Goal: Information Seeking & Learning: Learn about a topic

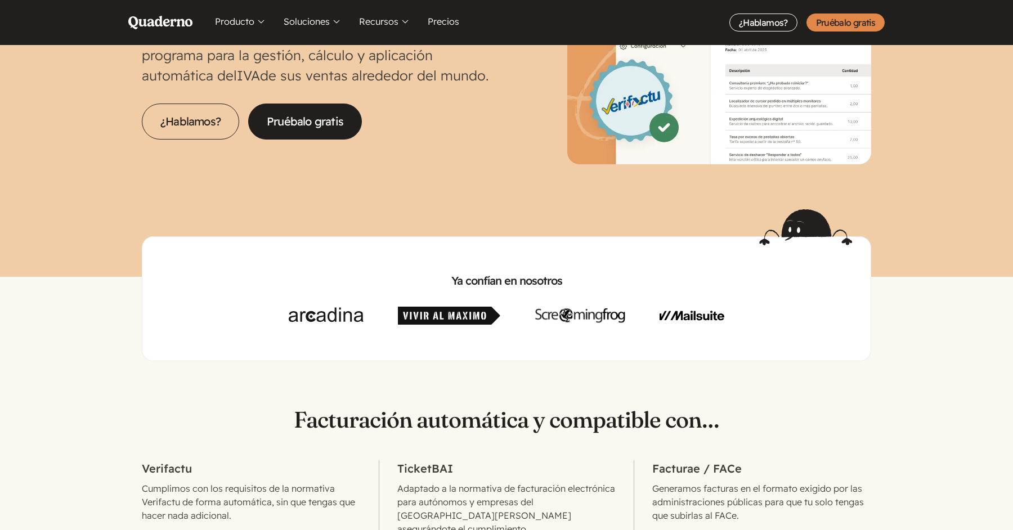
scroll to position [215, 0]
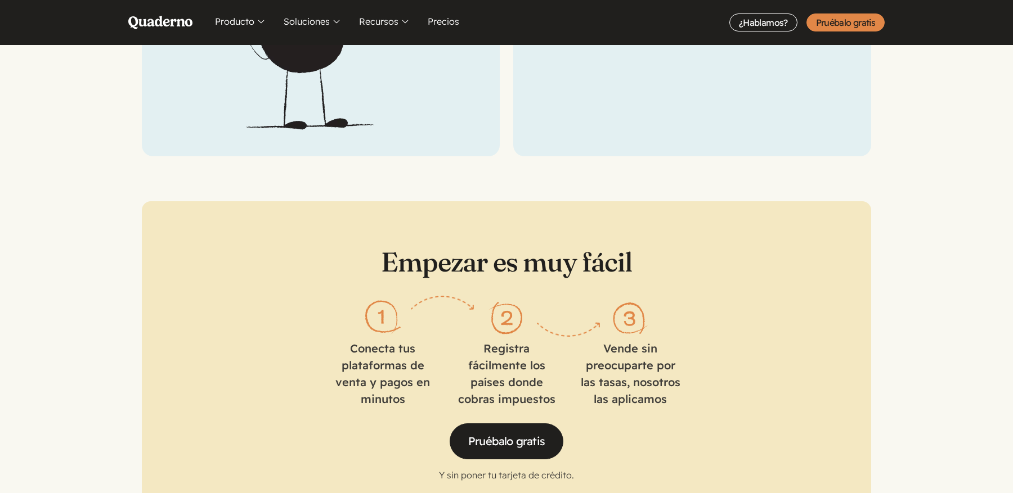
scroll to position [1602, 0]
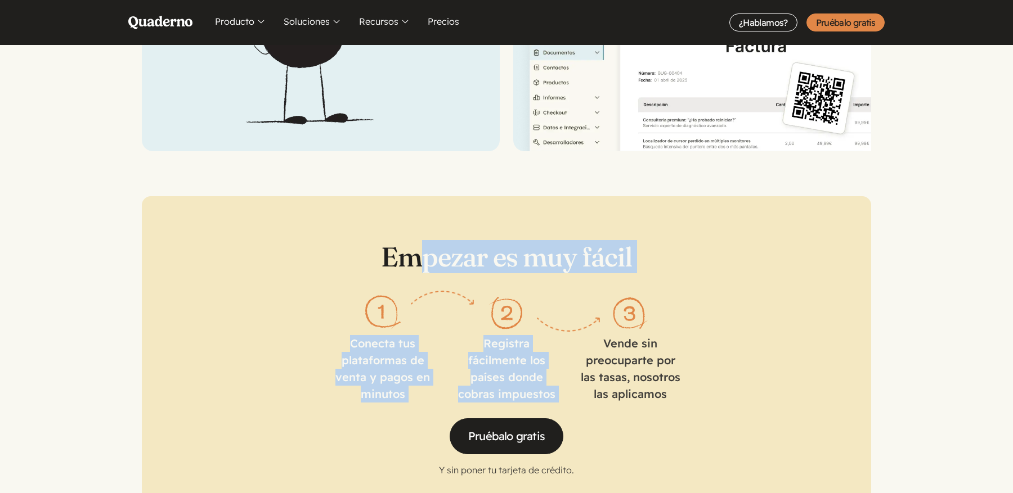
drag, startPoint x: 496, startPoint y: 229, endPoint x: 648, endPoint y: 262, distance: 155.4
click at [648, 262] on div "Empezar es muy fácil Conecta tus plataformas de venta y pagos en minutos Regist…" at bounding box center [506, 359] width 729 height 326
click at [663, 269] on div "Empezar es muy fácil Conecta tus plataformas de venta y pagos en minutos Regist…" at bounding box center [506, 359] width 729 height 326
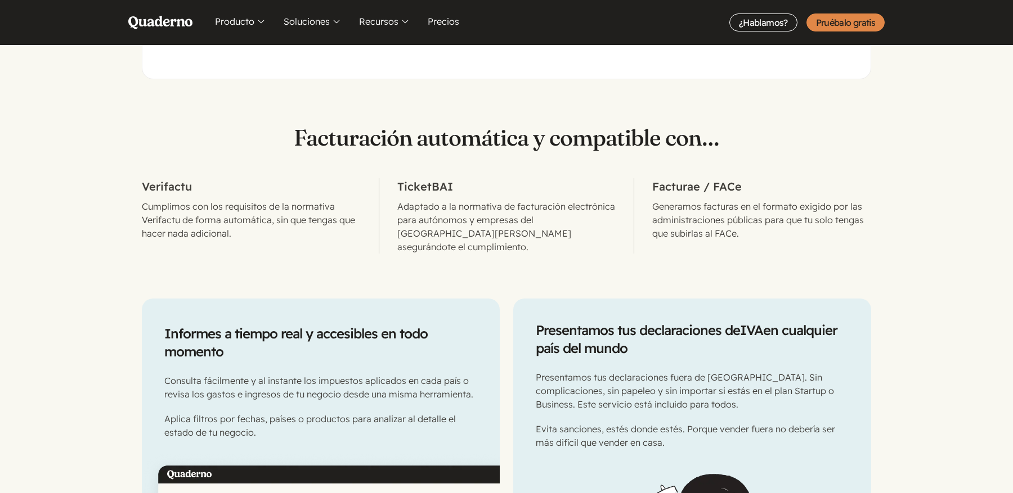
scroll to position [493, 0]
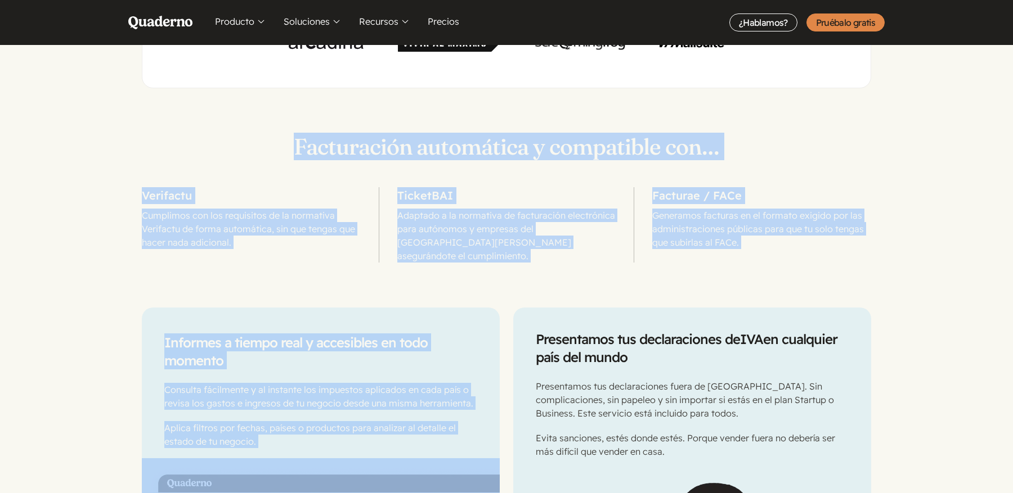
drag, startPoint x: 763, startPoint y: 255, endPoint x: 250, endPoint y: 129, distance: 528.2
click at [381, 163] on div "Facturación automática y compatible con… Verifactu Cumplimos con los requisitos…" at bounding box center [506, 197] width 729 height 129
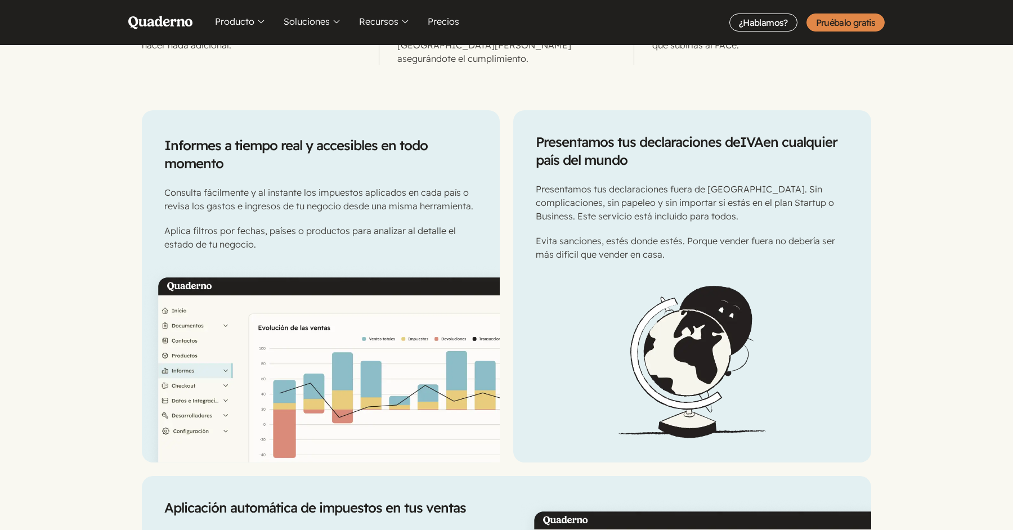
scroll to position [0, 0]
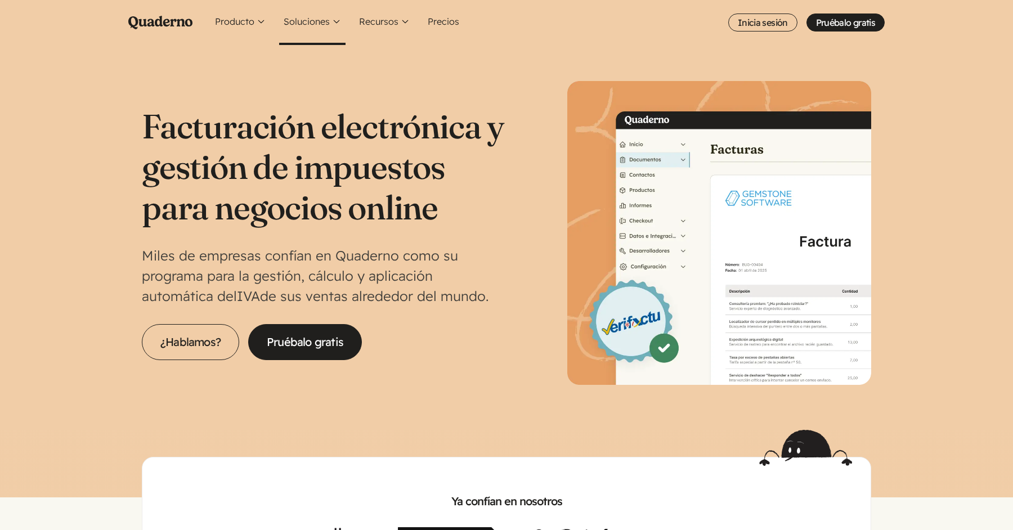
click at [331, 30] on button "Soluciones" at bounding box center [312, 22] width 66 height 45
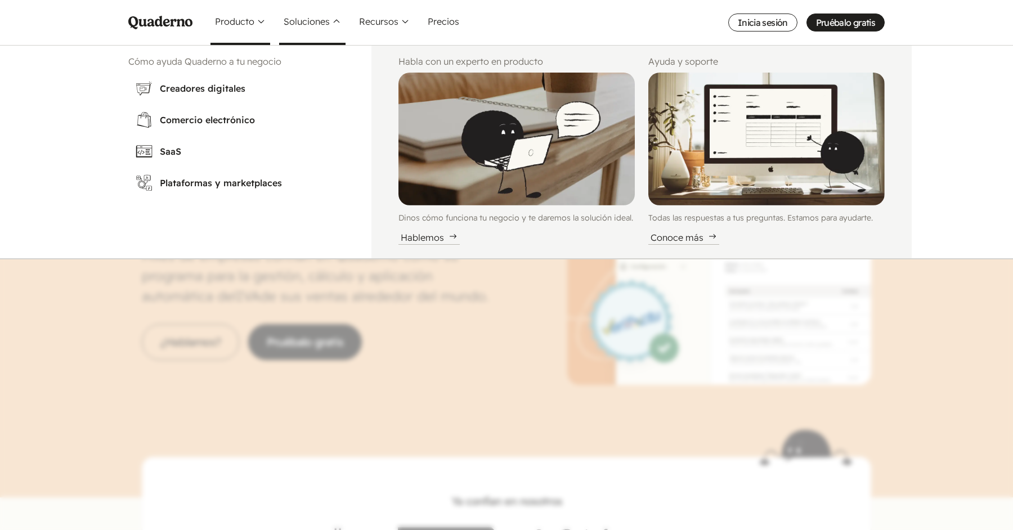
click at [256, 24] on button "Producto" at bounding box center [240, 22] width 60 height 45
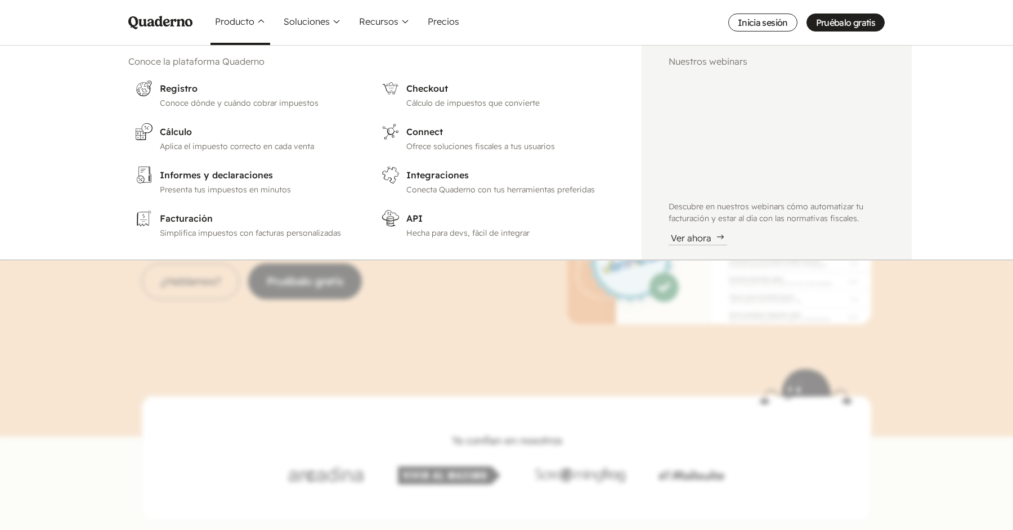
scroll to position [68, 0]
